Goal: Use online tool/utility: Utilize a website feature to perform a specific function

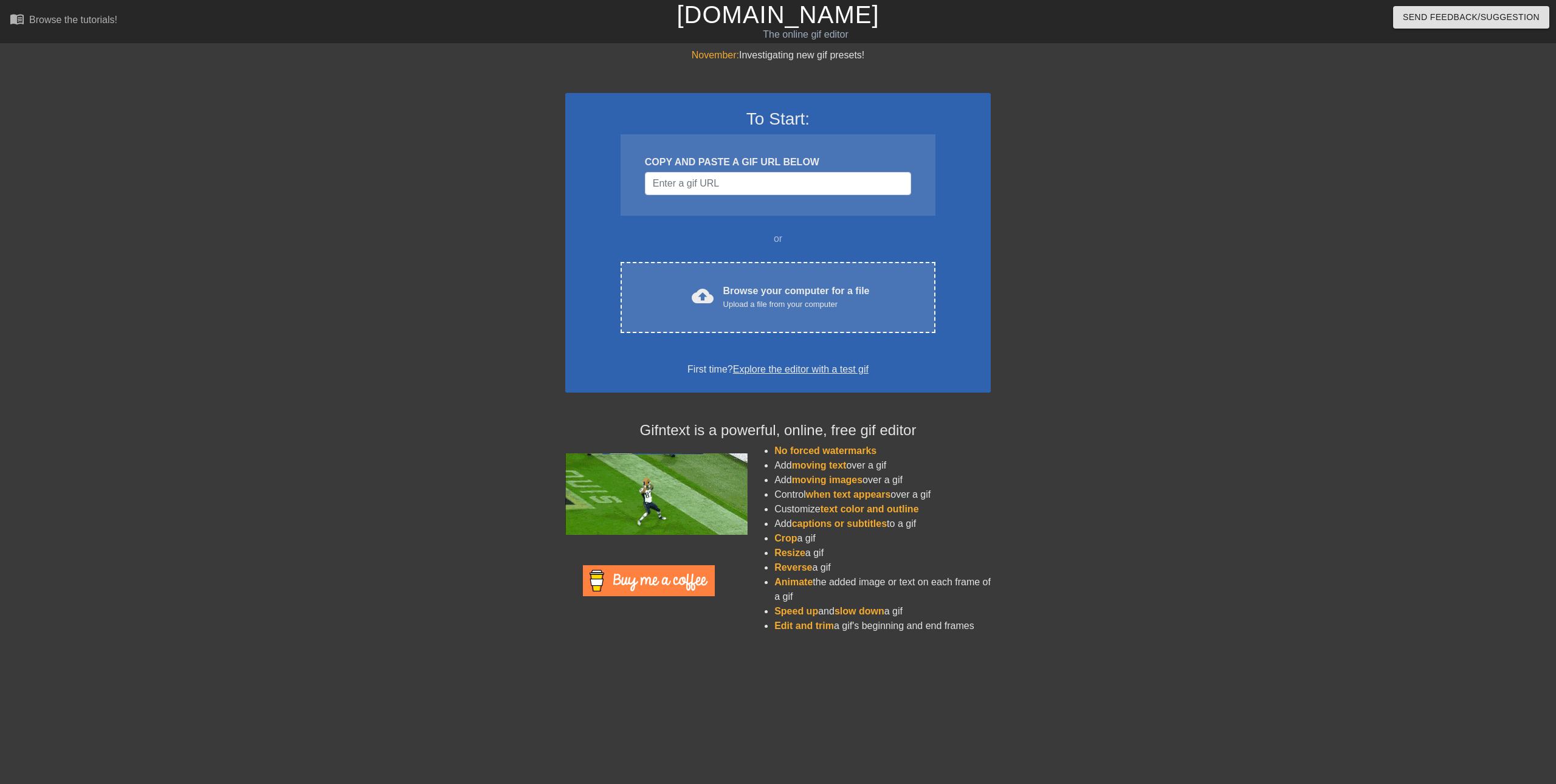
click at [760, 170] on div "COPY AND PASTE A GIF URL BELOW" at bounding box center [778, 175] width 315 height 81
click at [772, 178] on input "Username" at bounding box center [778, 183] width 266 height 23
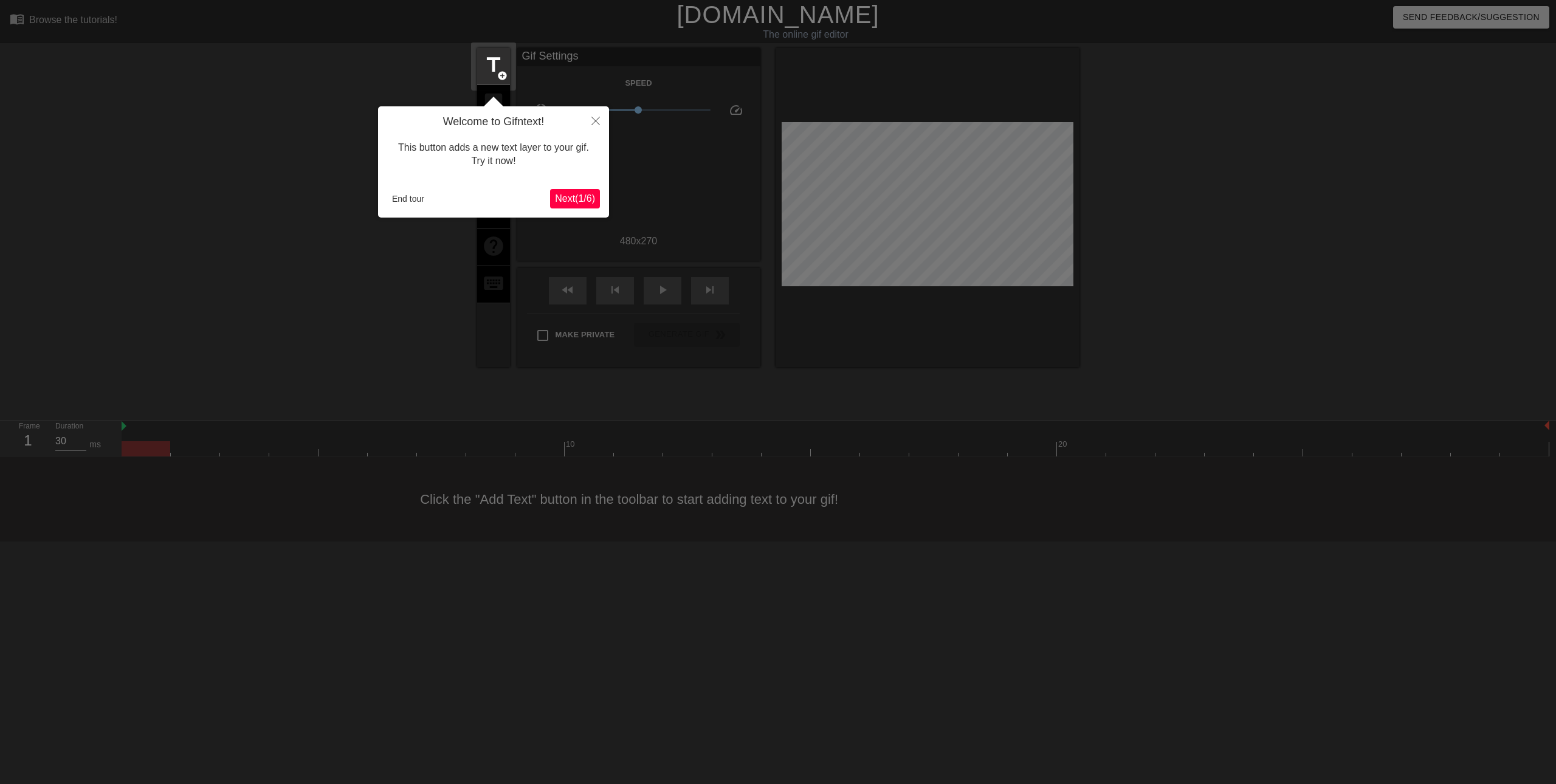
click at [574, 195] on span "Next ( 1 / 6 )" at bounding box center [574, 198] width 40 height 11
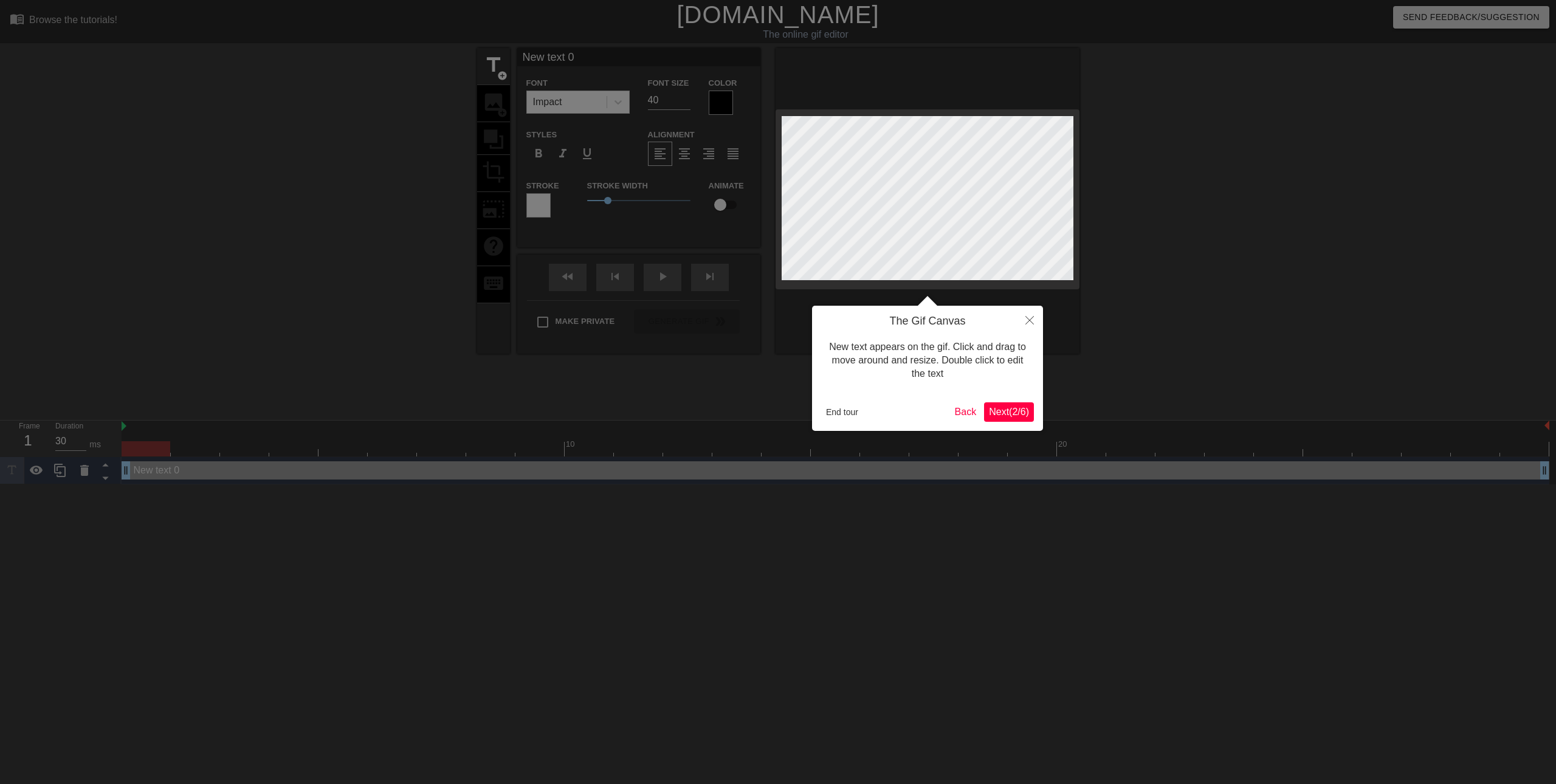
click at [1038, 420] on div "The Gif Canvas New text appears on the gif. Click and drag to move around and r…" at bounding box center [927, 368] width 231 height 125
click at [1029, 416] on button "Next ( 2 / 6 )" at bounding box center [1008, 412] width 49 height 19
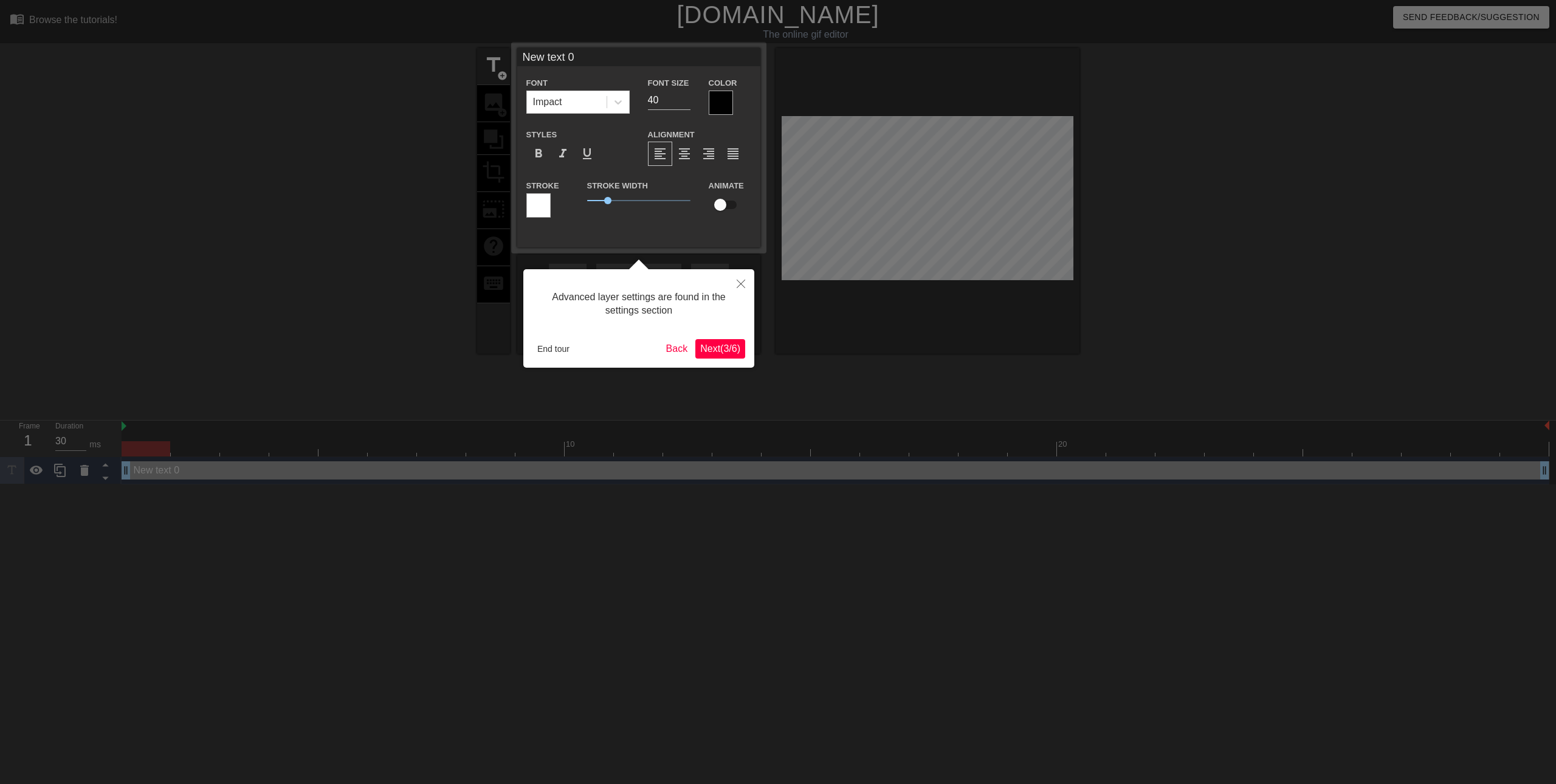
click at [730, 349] on span "Next ( 3 / 6 )" at bounding box center [720, 348] width 40 height 11
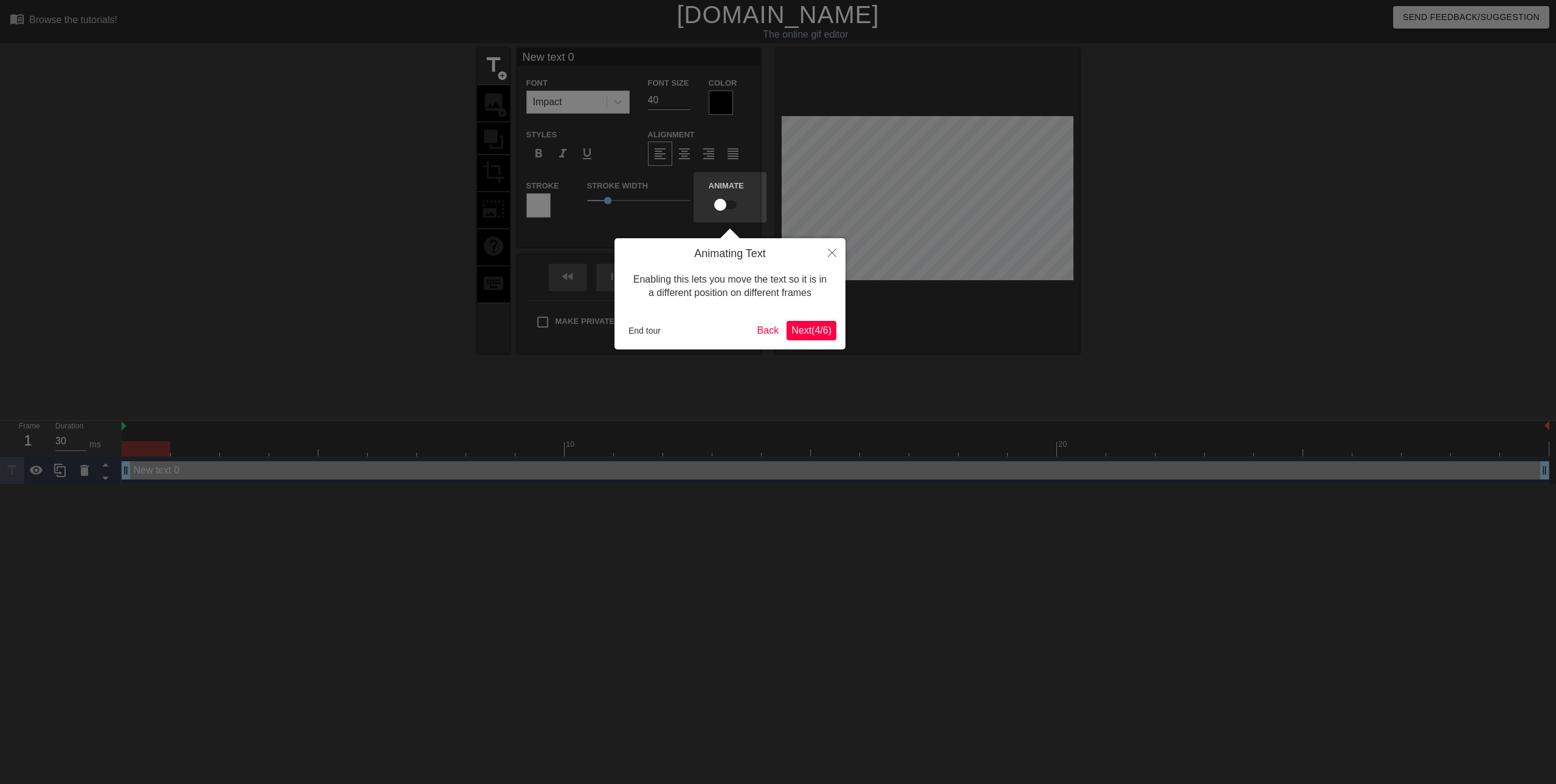
click at [802, 336] on span "Next ( 4 / 6 )" at bounding box center [811, 330] width 40 height 11
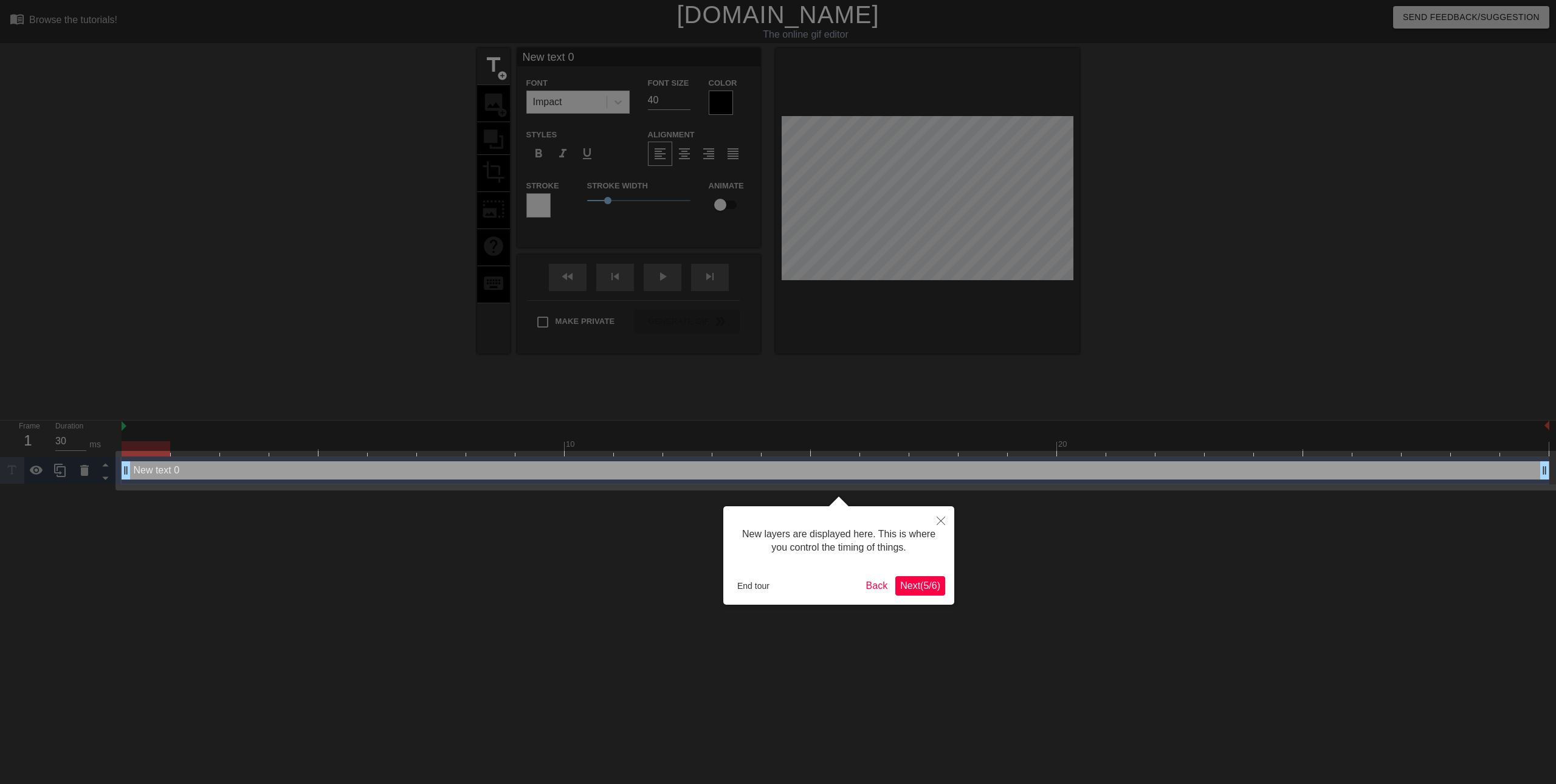
click at [934, 586] on span "Next ( 5 / 6 )" at bounding box center [920, 585] width 40 height 11
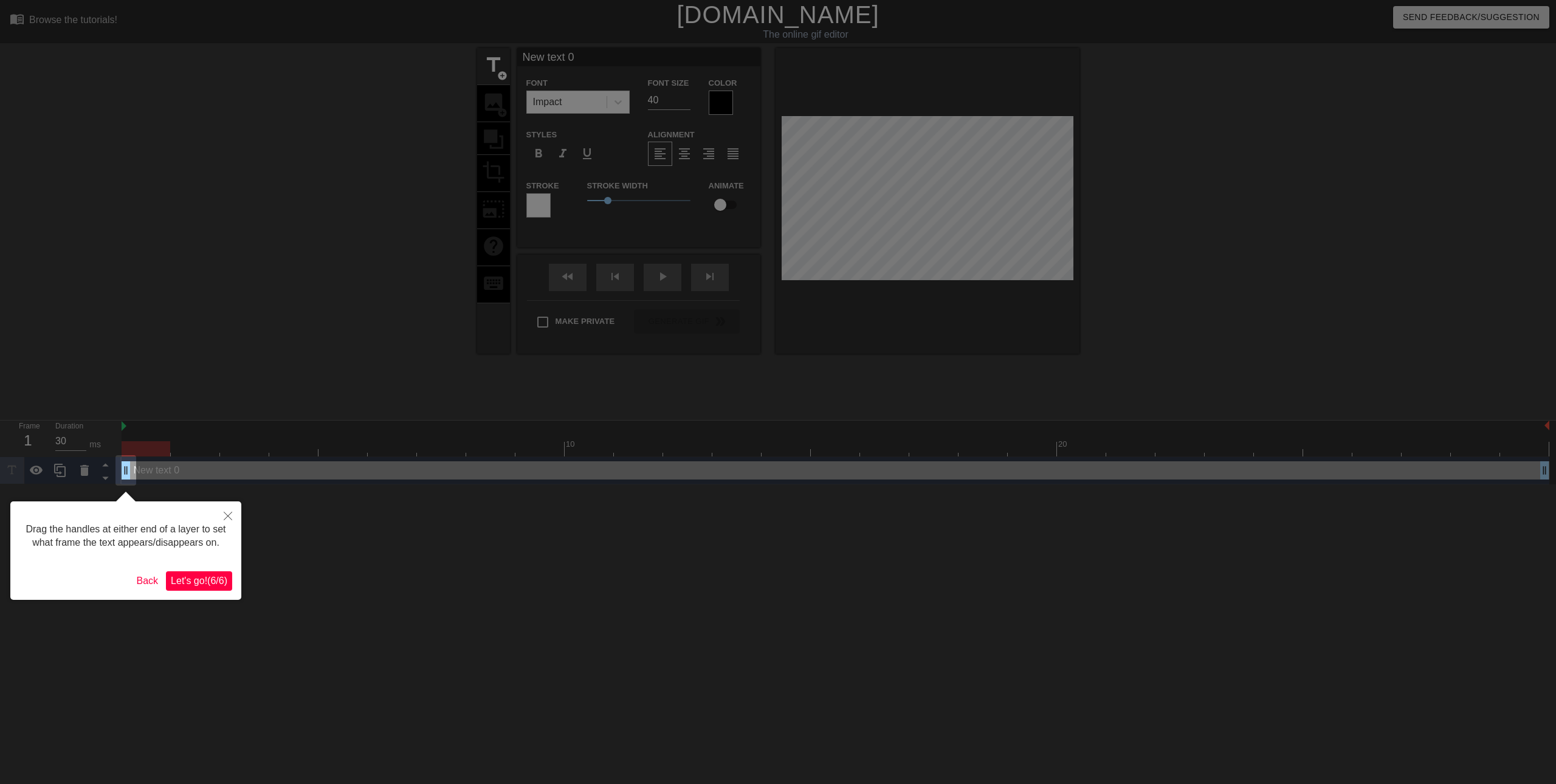
click at [203, 576] on span "Let's go! ( 6 / 6 )" at bounding box center [200, 581] width 57 height 11
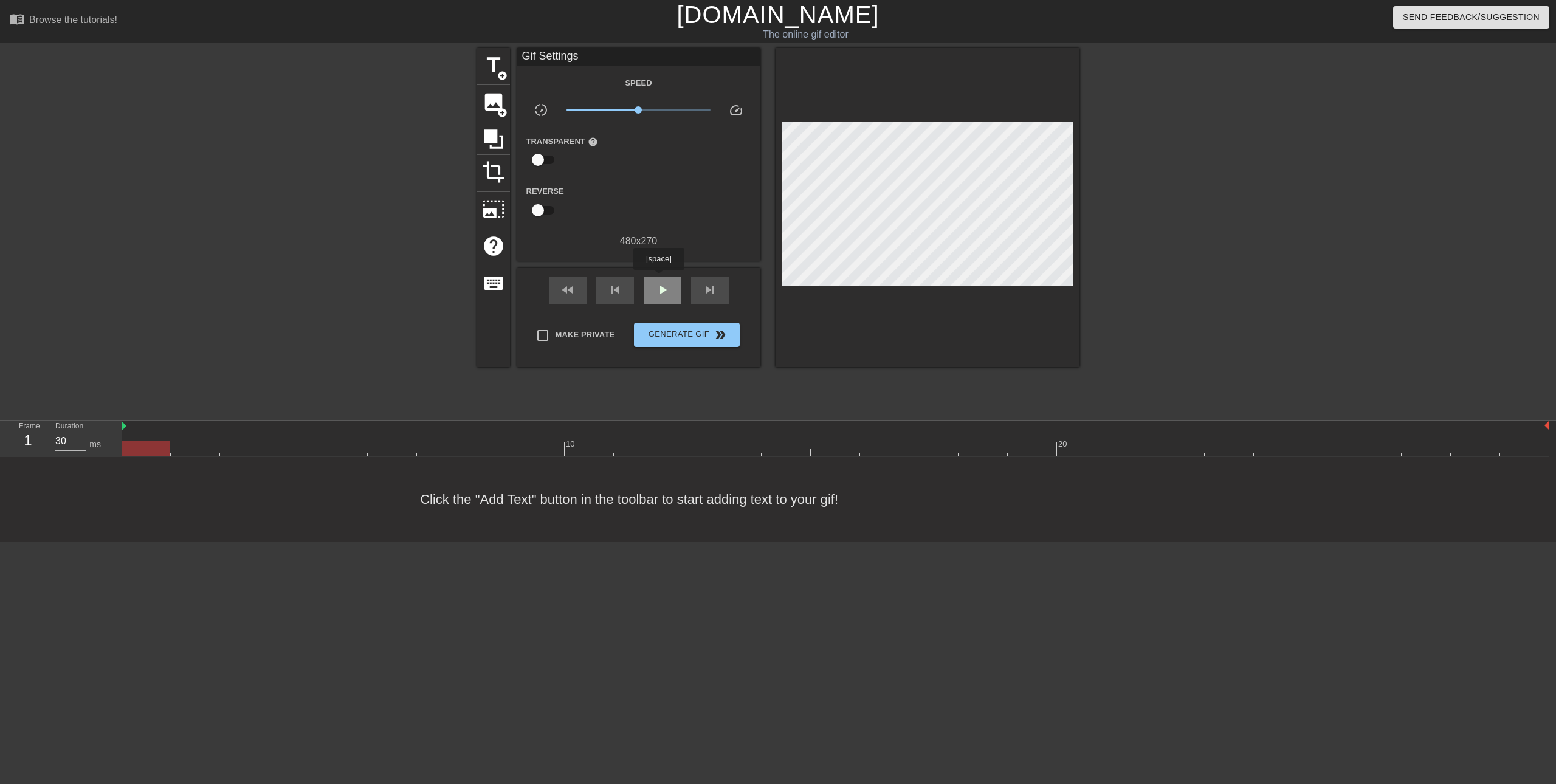
click at [658, 278] on div "play_arrow" at bounding box center [662, 291] width 37 height 28
drag, startPoint x: 547, startPoint y: 114, endPoint x: 532, endPoint y: 114, distance: 15.0
click at [532, 114] on div "slow_motion_video x0.100 speed" at bounding box center [639, 112] width 243 height 19
drag, startPoint x: 620, startPoint y: 109, endPoint x: 864, endPoint y: 105, distance: 244.0
click at [867, 108] on div "title add_circle image add_circle crop photo_size_select_large help keyboard Gi…" at bounding box center [778, 207] width 603 height 319
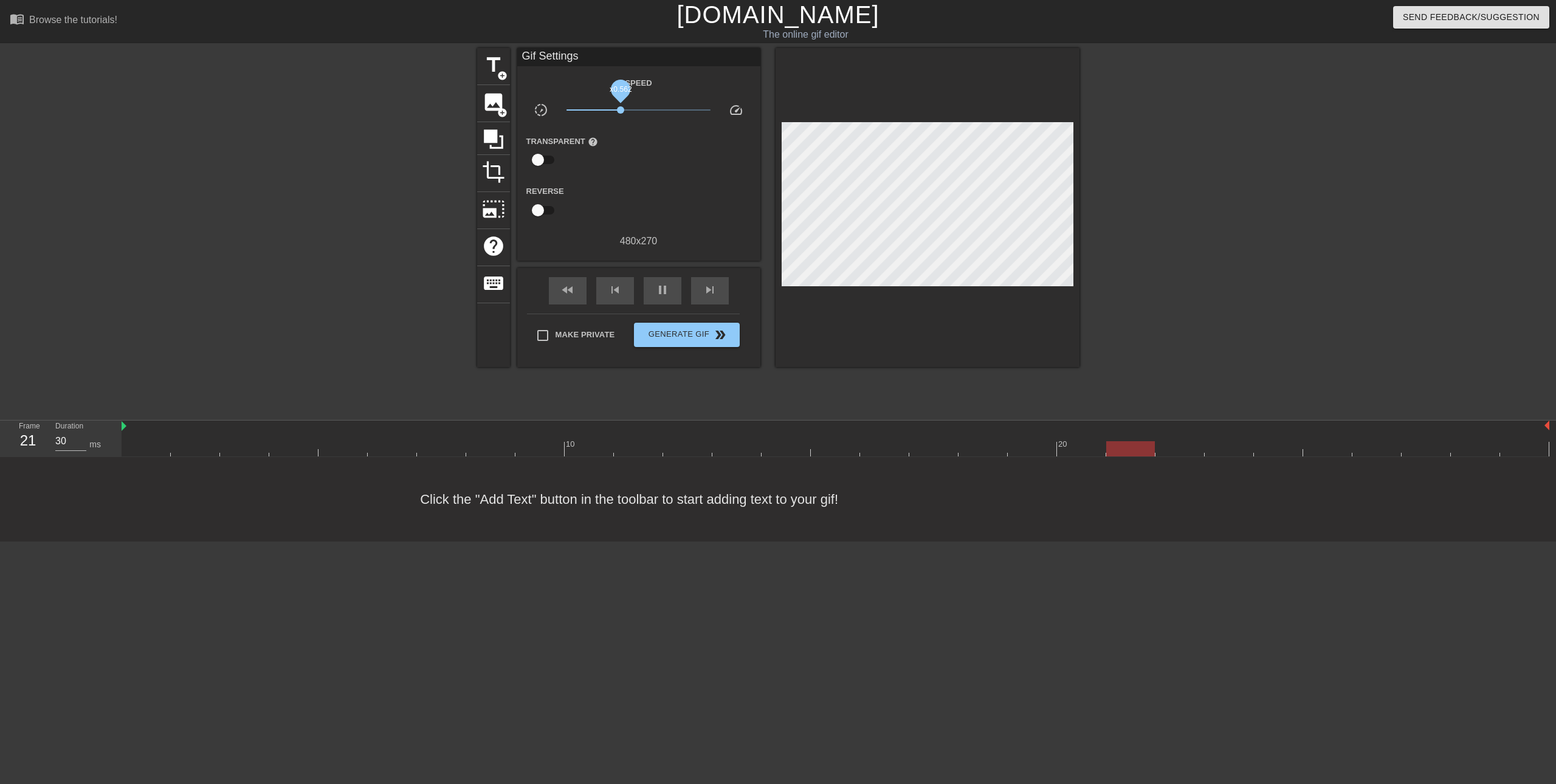
click at [618, 108] on span "x0.562" at bounding box center [638, 110] width 144 height 15
drag, startPoint x: 618, startPoint y: 108, endPoint x: 608, endPoint y: 108, distance: 10.0
click at [615, 108] on span "x0.519" at bounding box center [618, 109] width 7 height 7
drag, startPoint x: 608, startPoint y: 108, endPoint x: 638, endPoint y: 112, distance: 30.3
click at [638, 112] on span "x1.01" at bounding box center [638, 109] width 7 height 7
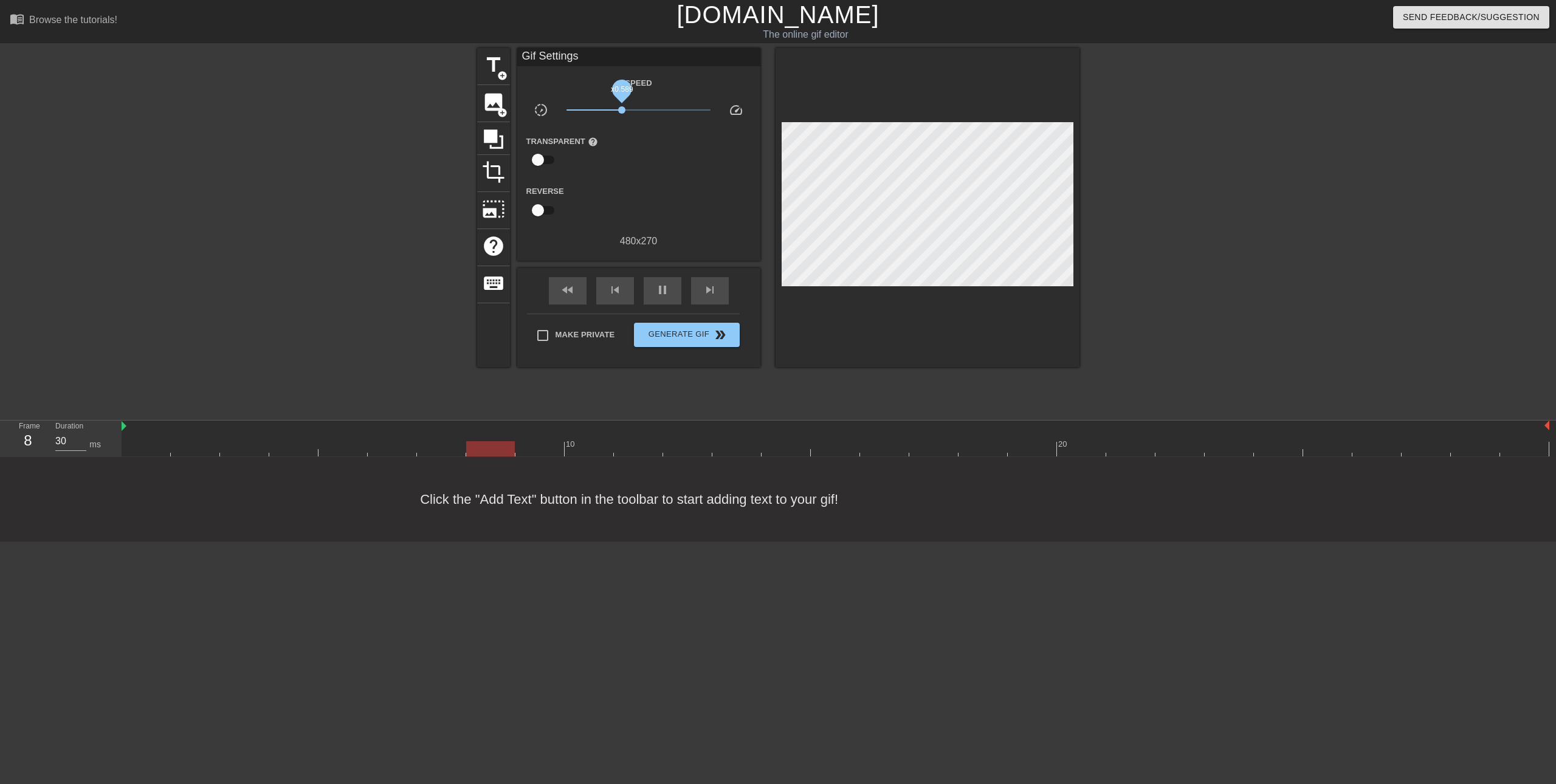
drag, startPoint x: 638, startPoint y: 112, endPoint x: 621, endPoint y: 109, distance: 17.3
click at [621, 109] on span "x0.589" at bounding box center [621, 109] width 7 height 7
click at [704, 328] on span "Generate Gif double_arrow" at bounding box center [686, 335] width 96 height 15
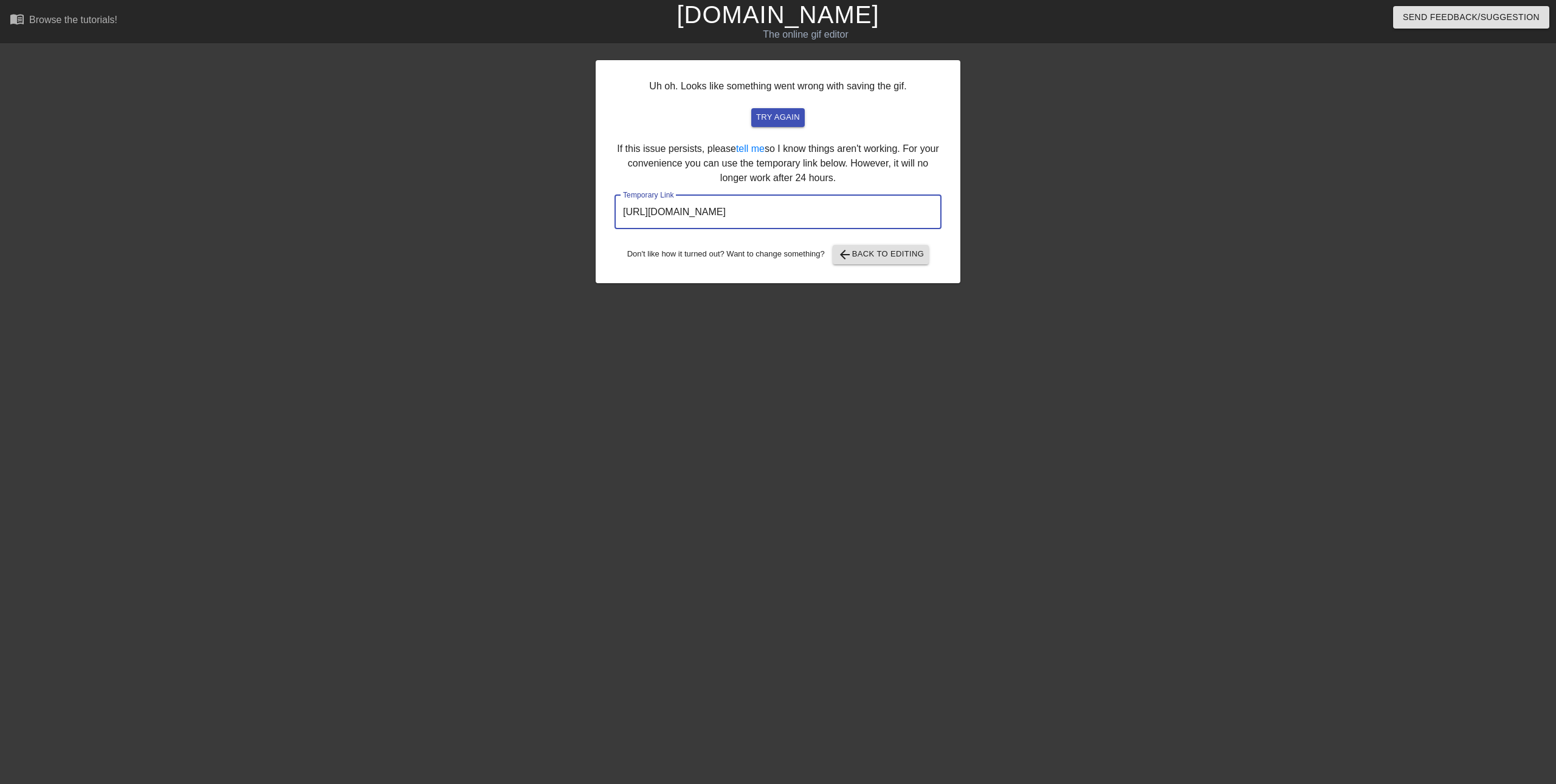
drag, startPoint x: 882, startPoint y: 223, endPoint x: 547, endPoint y: 233, distance: 335.1
click at [547, 233] on div "Uh oh. Looks like something went wrong with saving the gif. try again If this i…" at bounding box center [778, 230] width 1556 height 365
